Goal: Task Accomplishment & Management: Use online tool/utility

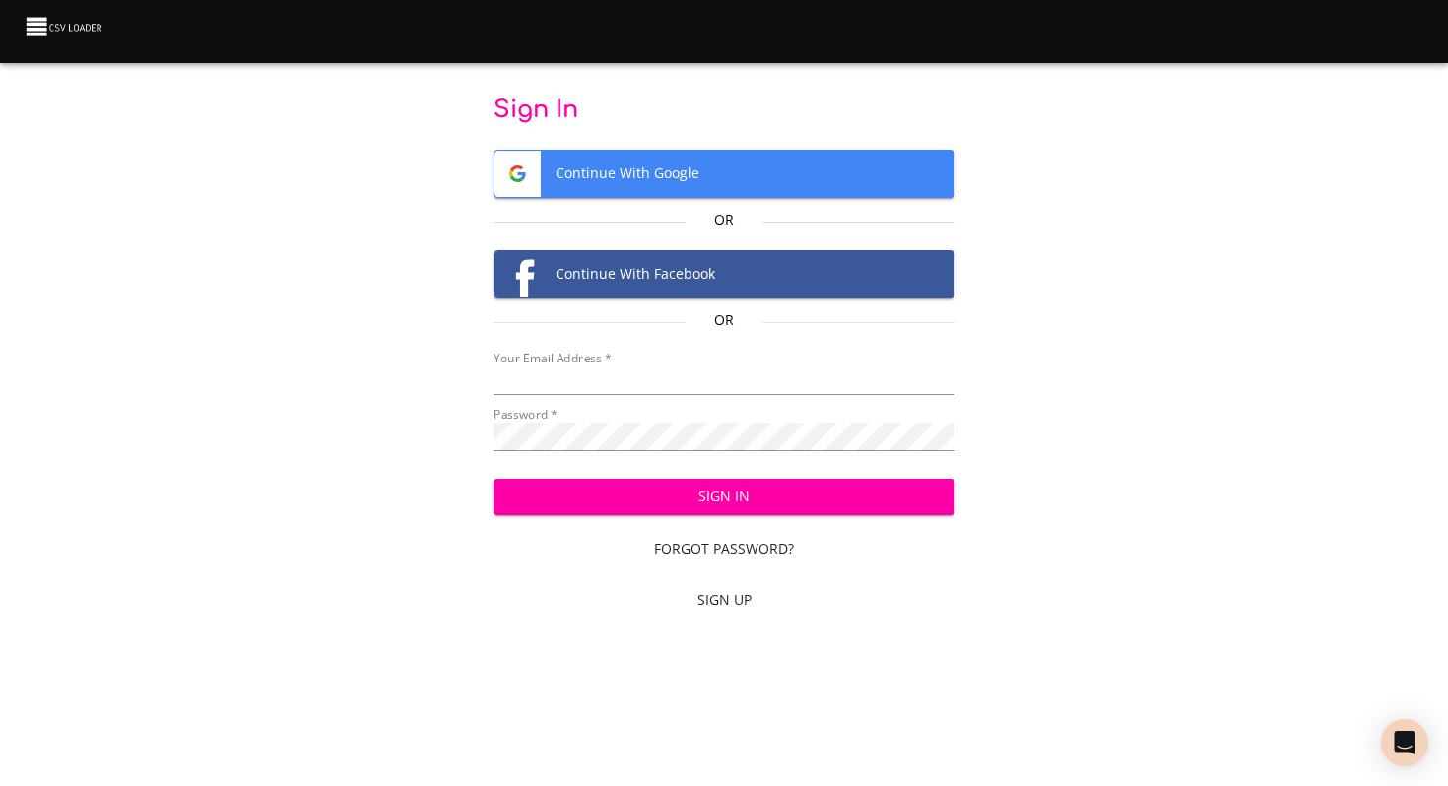
scroll to position [946, 0]
type input "[EMAIL_ADDRESS][DOMAIN_NAME]"
click at [710, 487] on span "Sign In" at bounding box center [724, 497] width 430 height 25
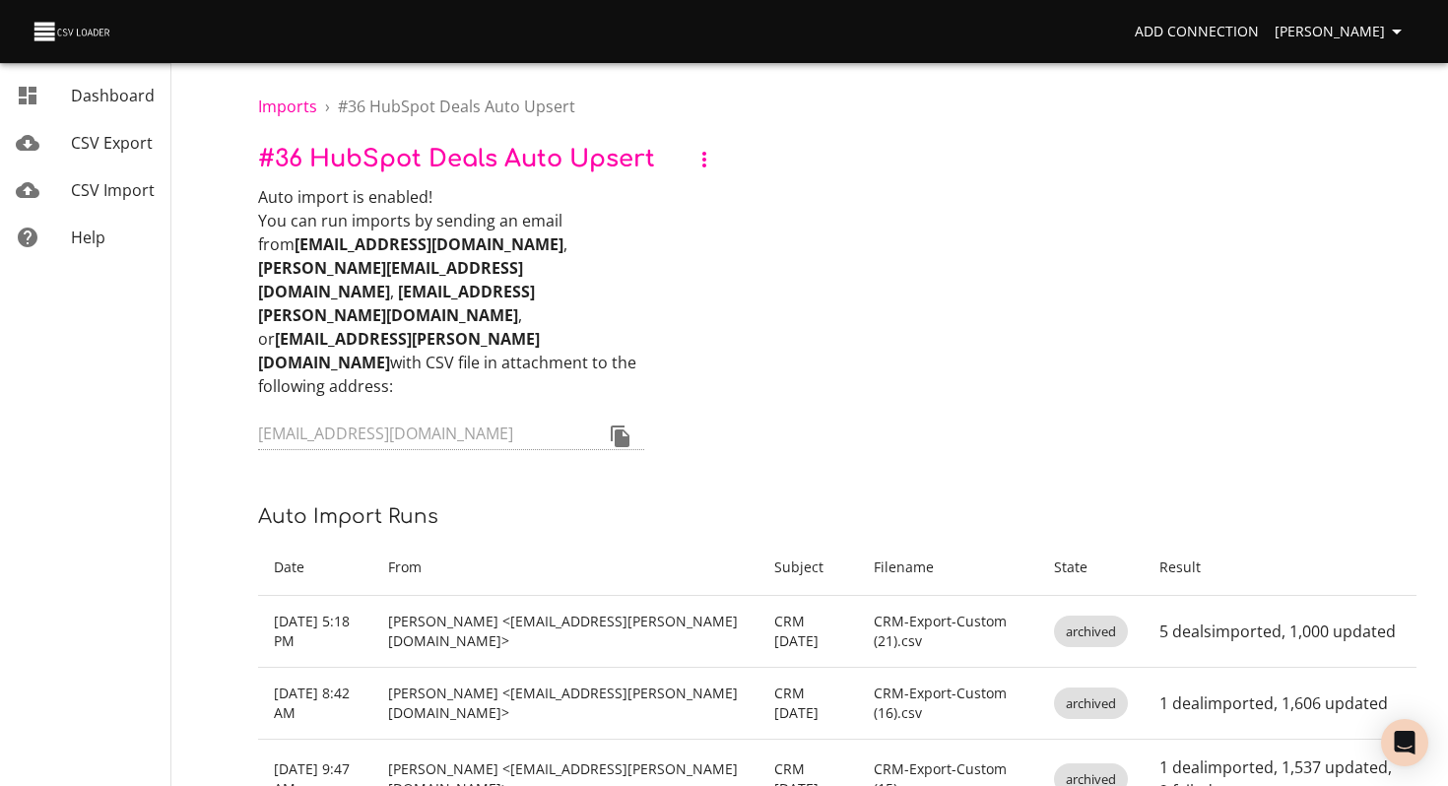
click at [109, 111] on link "Dashboard" at bounding box center [85, 95] width 170 height 47
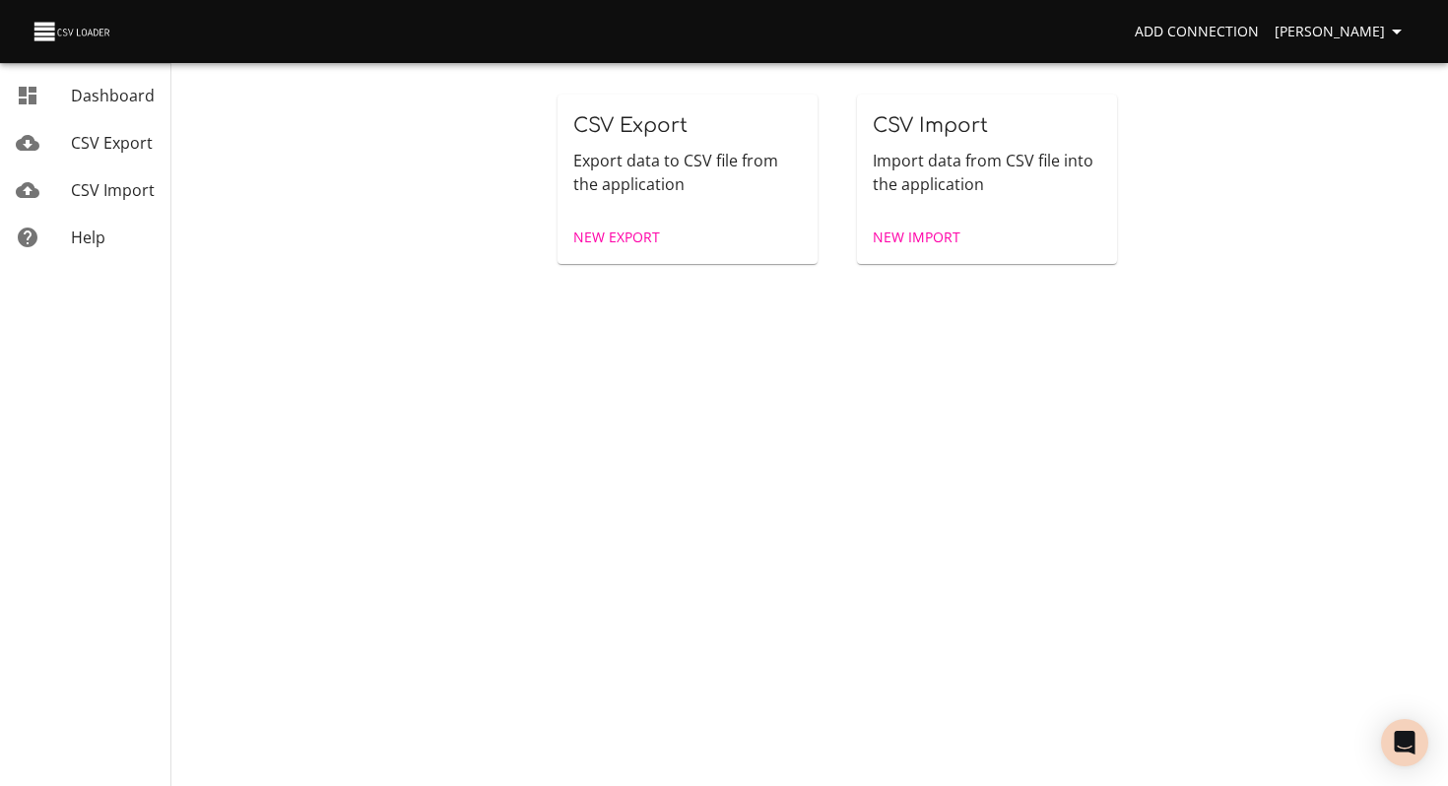
click at [931, 131] on span "CSV Import" at bounding box center [930, 125] width 115 height 23
click at [120, 186] on span "CSV Import" at bounding box center [113, 190] width 84 height 22
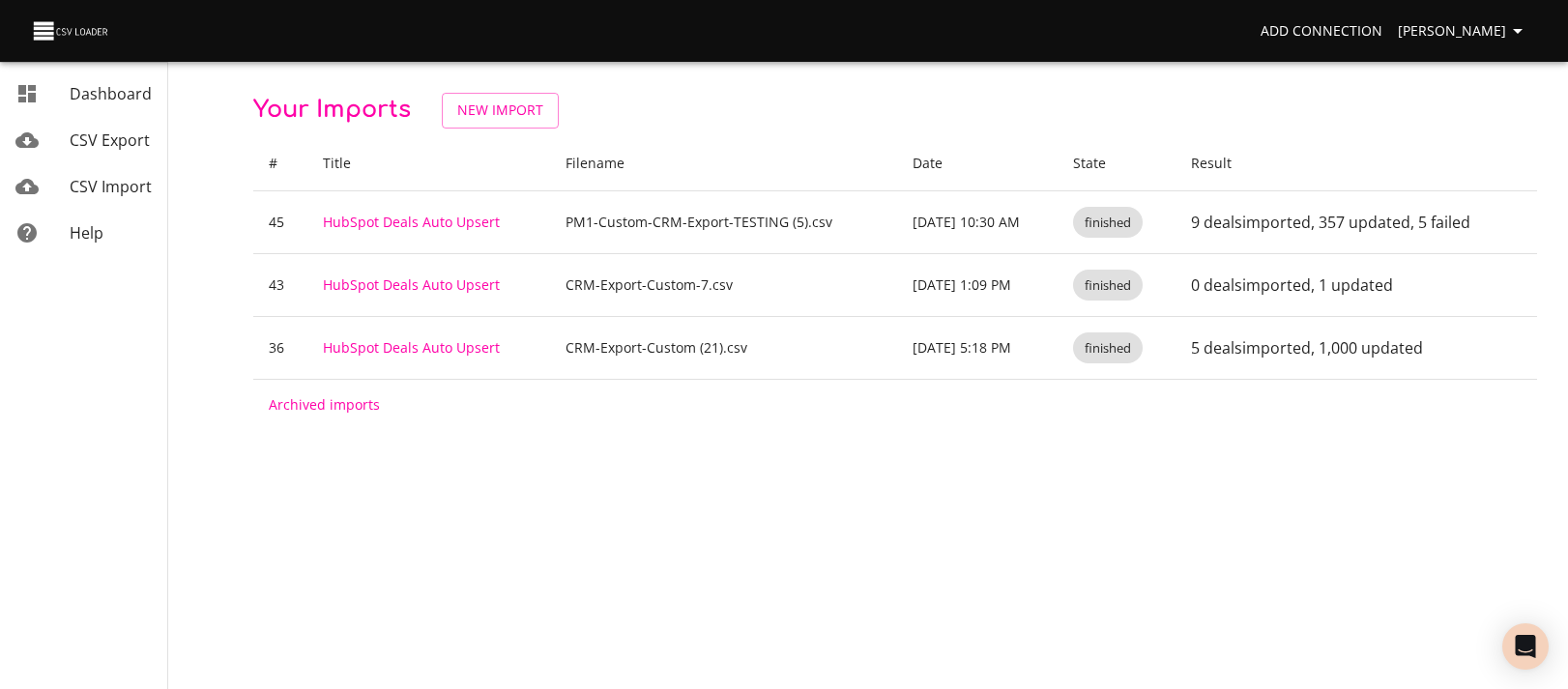
scroll to position [928, 0]
